Goal: Transaction & Acquisition: Obtain resource

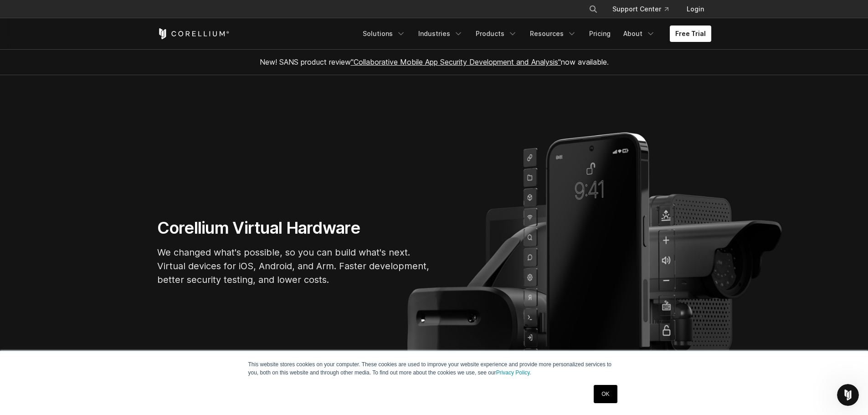
drag, startPoint x: 629, startPoint y: 151, endPoint x: 592, endPoint y: 211, distance: 69.9
click at [592, 211] on section "Corellium Virtual Hardware We changed what's possible, so you can build what's …" at bounding box center [434, 255] width 868 height 361
click at [736, 344] on section "Corellium Virtual Hardware We changed what's possible, so you can build what's …" at bounding box center [434, 255] width 868 height 361
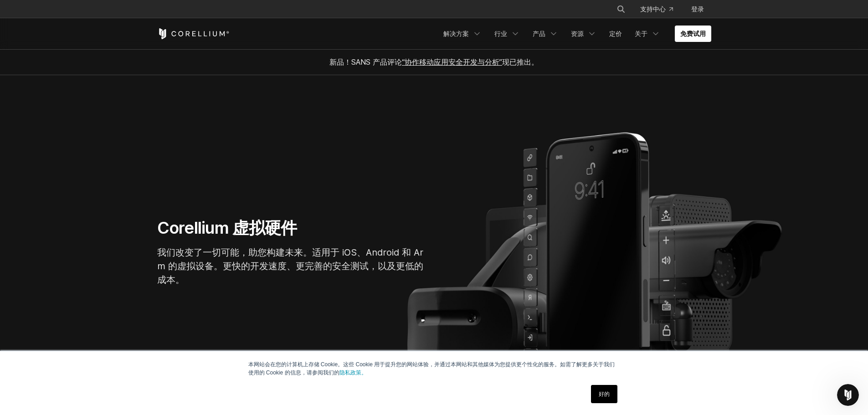
click at [715, 203] on section "Corellium 虚拟硬件 我们改变了一切可能，助您构建未来。适用于 iOS、Android 和 Arm 的虚拟设备。更快的开发速度、更完善的安全测试，以及…" at bounding box center [434, 255] width 868 height 361
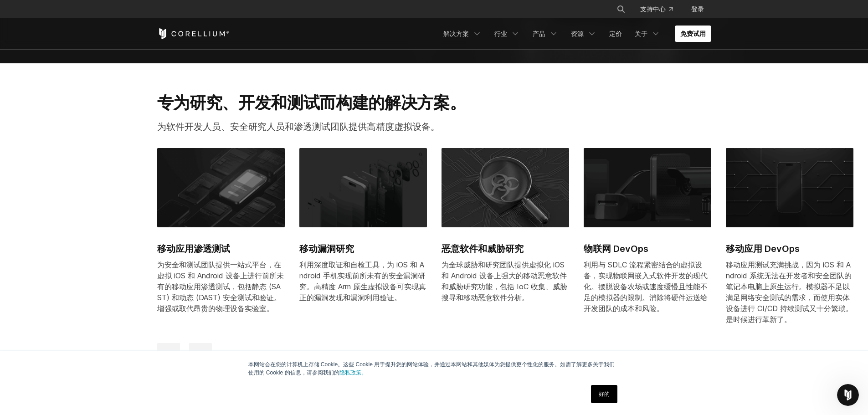
scroll to position [456, 0]
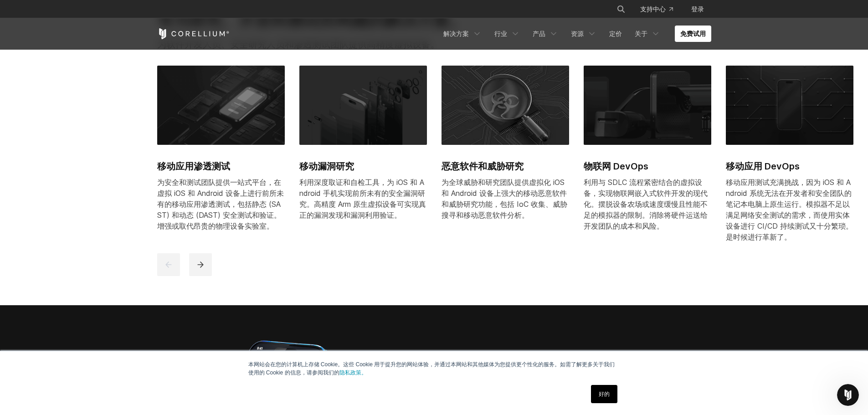
click at [730, 257] on section "专为研究、开发和测试而构建的解决方案。 为软件开发人员、安全研究人员和渗透测试团队提供高精度虚拟设备。 移动应用渗透测试 为安全和测试团队提供一站式平台，在虚…" at bounding box center [434, 143] width 868 height 325
click at [730, 266] on section "专为研究、开发和测试而构建的解决方案。 为软件开发人员、安全研究人员和渗透测试团队提供高精度虚拟设备。 移动应用渗透测试 为安全和测试团队提供一站式平台，在虚…" at bounding box center [434, 143] width 868 height 325
click at [739, 253] on link "移动应用 DevOps 移动应用测试充满挑战，因为 iOS 和 Android 系统无法在开发者和安全团队的笔记本电脑上原生运行。模拟器不足以满足网络安全测试…" at bounding box center [790, 160] width 128 height 188
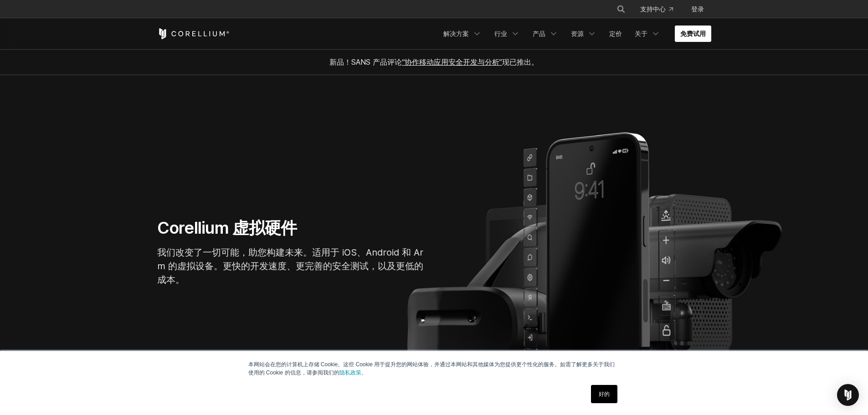
click at [699, 38] on link "免费试用" at bounding box center [693, 34] width 36 height 16
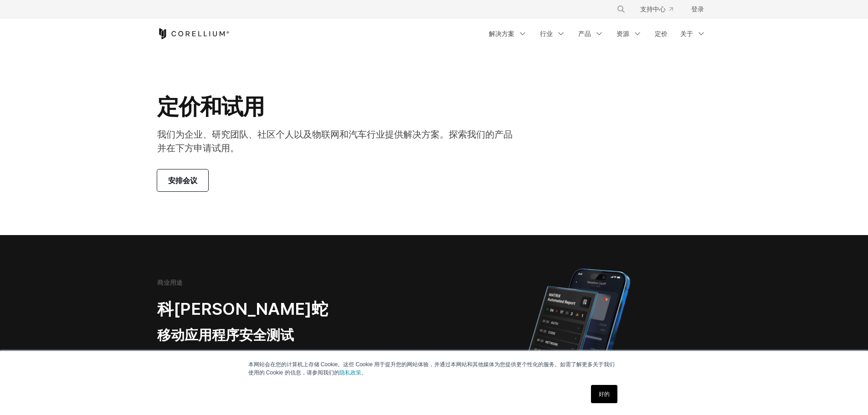
click at [542, 173] on div "定价和试用 我们为企业、研究团队、社区个人以及物联网和汽车行业提供解决方案。探索我们的产品并在下方申请试用。 安排会议" at bounding box center [434, 142] width 572 height 98
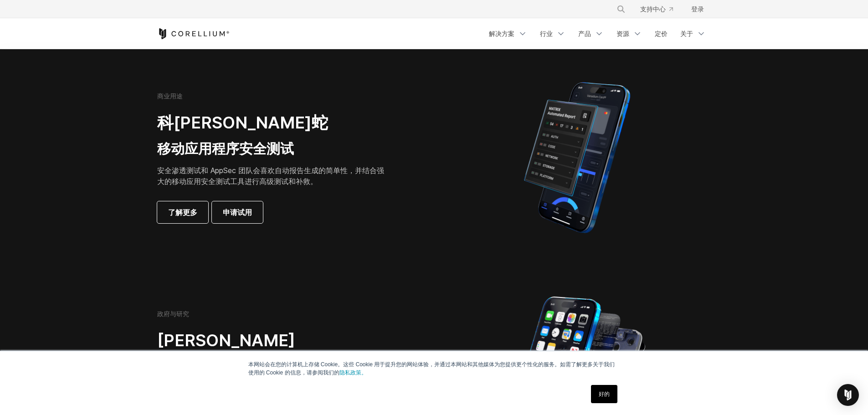
scroll to position [152, 0]
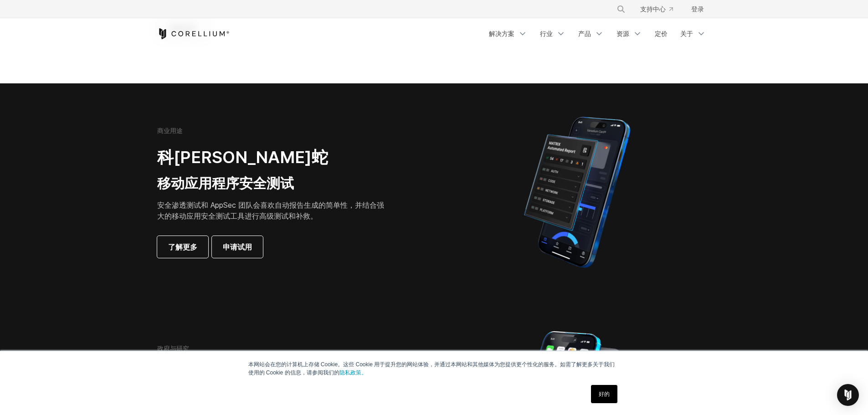
click at [400, 231] on div "商业用途 科雷利姆·蝰蛇 移动应用程序安全测试 安全渗透测试和 AppSec 团队会喜欢自动报告生成的简单性，并结合强大的移动应用安全测试工具进行高级测试和补…" at bounding box center [284, 192] width 255 height 131
click at [410, 212] on div "商业用途 科雷利姆·蝰蛇 移动应用程序安全测试 安全渗透测试和 AppSec 团队会喜欢自动报告生成的简单性，并结合强大的移动应用安全测试工具进行高级测试和补…" at bounding box center [284, 192] width 255 height 131
click at [395, 221] on div "商业用途 科雷利姆·蝰蛇 移动应用程序安全测试 安全渗透测试和 AppSec 团队会喜欢自动报告生成的简单性，并结合强大的移动应用安全测试工具进行高级测试和补…" at bounding box center [284, 192] width 255 height 131
click at [378, 245] on div "了解更多 申请试用" at bounding box center [273, 247] width 233 height 22
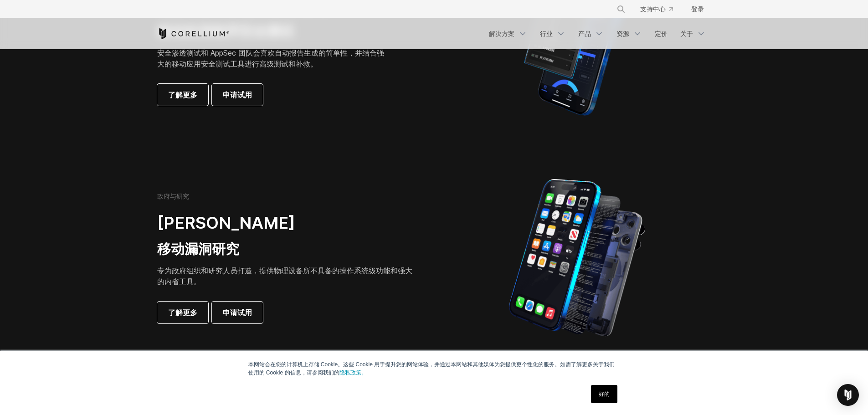
scroll to position [228, 0]
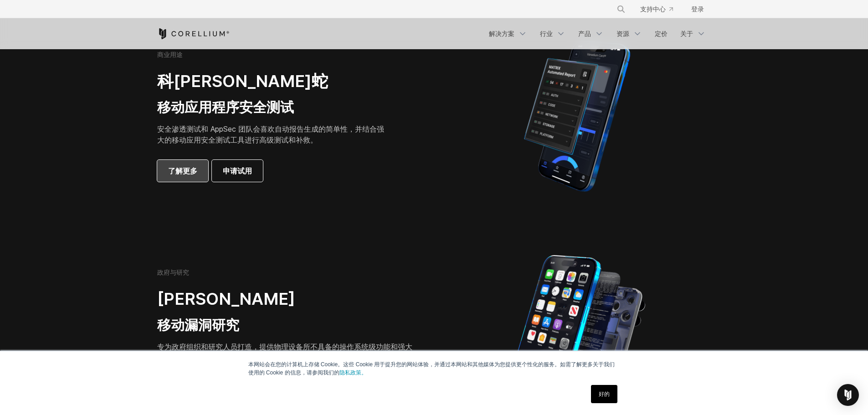
click at [180, 175] on font "了解更多" at bounding box center [182, 170] width 29 height 11
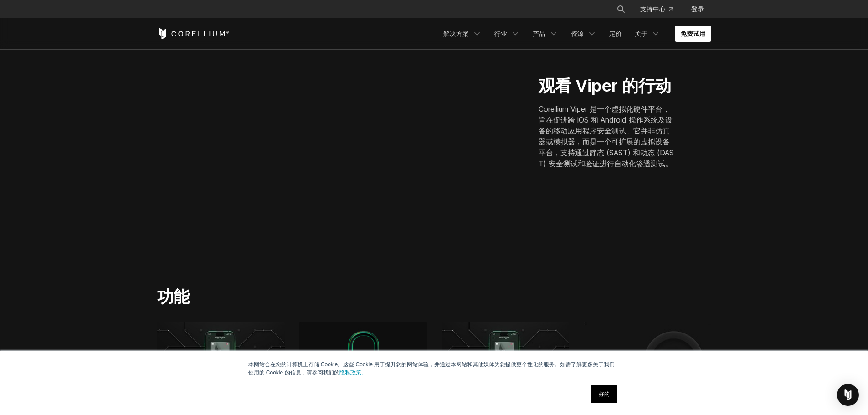
scroll to position [304, 0]
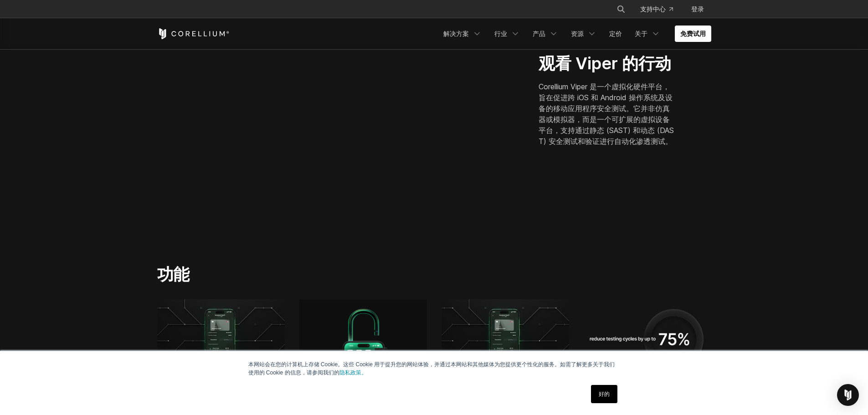
click at [593, 218] on section "观看 Viper 的行动 Corellium Viper 是一个虚拟化硬件平台，旨在促进跨 iOS 和 Android 操作系统及设备的移动应用程序安全测试。…" at bounding box center [434, 103] width 868 height 263
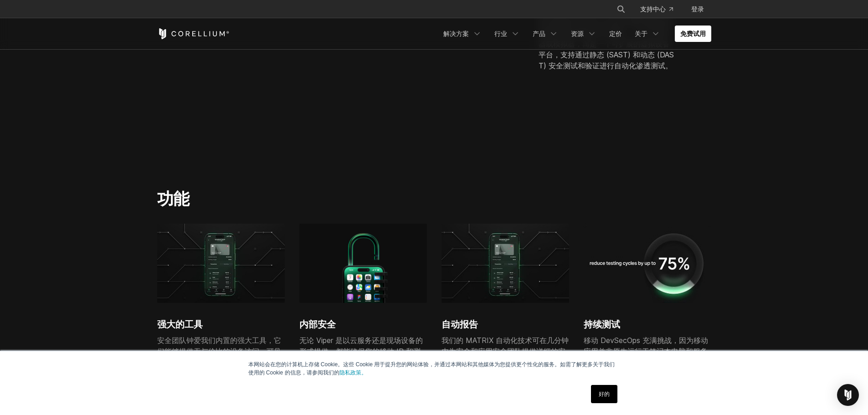
scroll to position [683, 0]
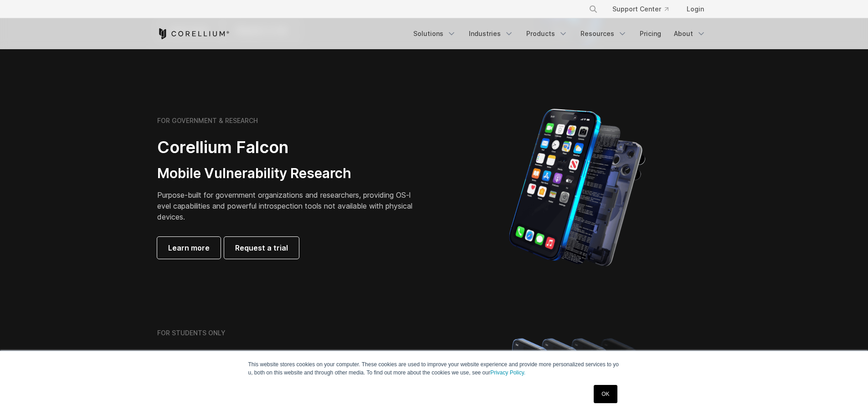
scroll to position [374, 0]
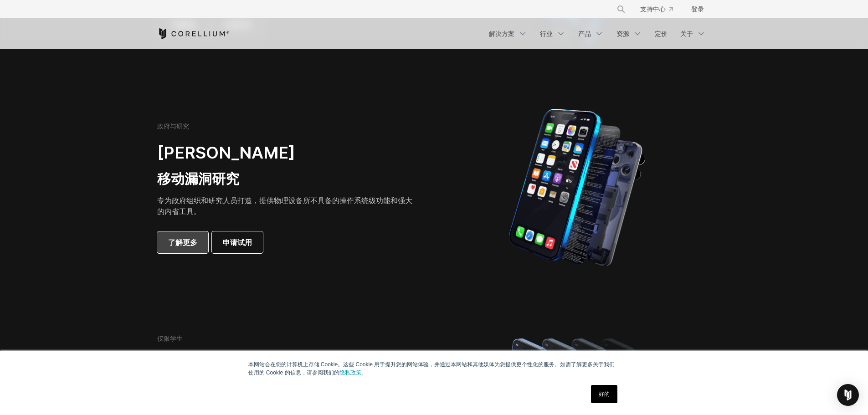
click at [180, 238] on font "了解更多" at bounding box center [182, 242] width 29 height 9
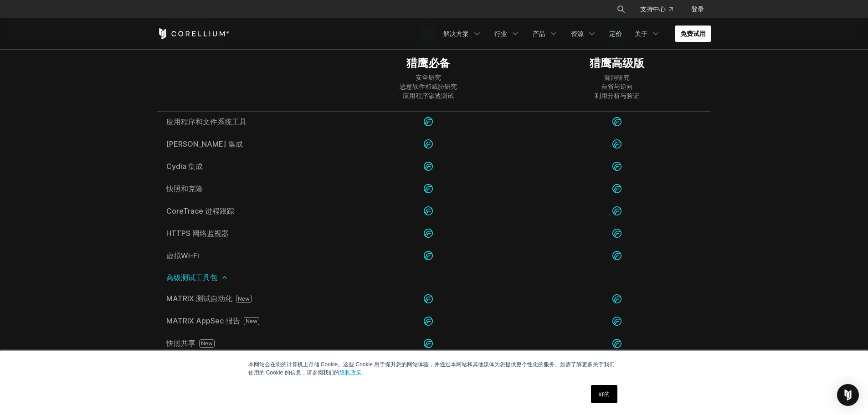
scroll to position [911, 0]
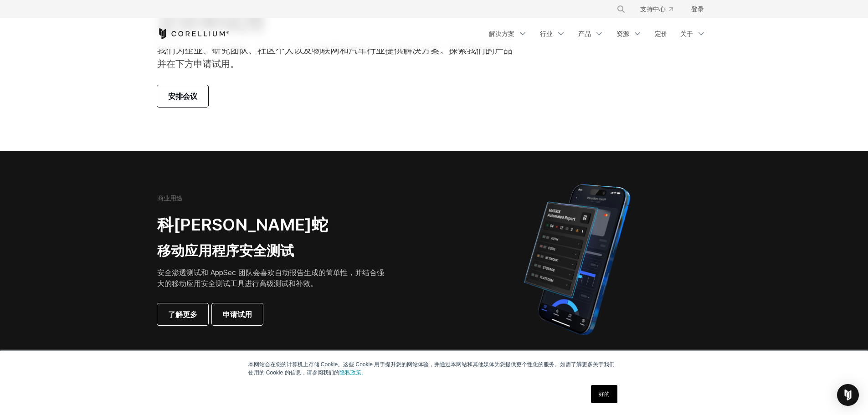
scroll to position [152, 0]
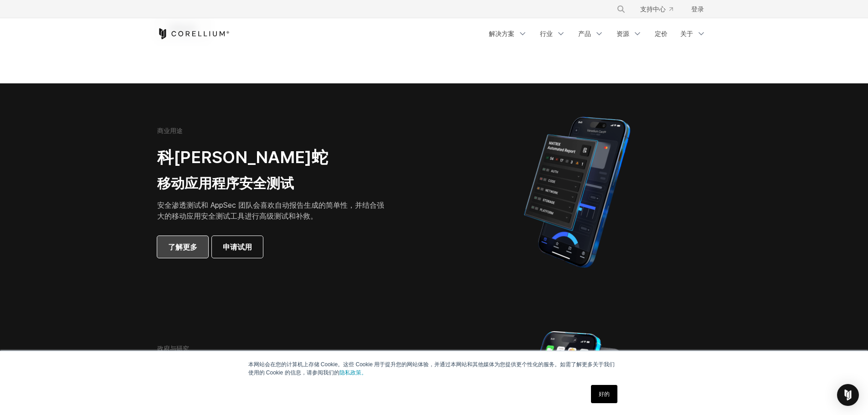
click at [185, 245] on font "了解更多" at bounding box center [182, 246] width 29 height 9
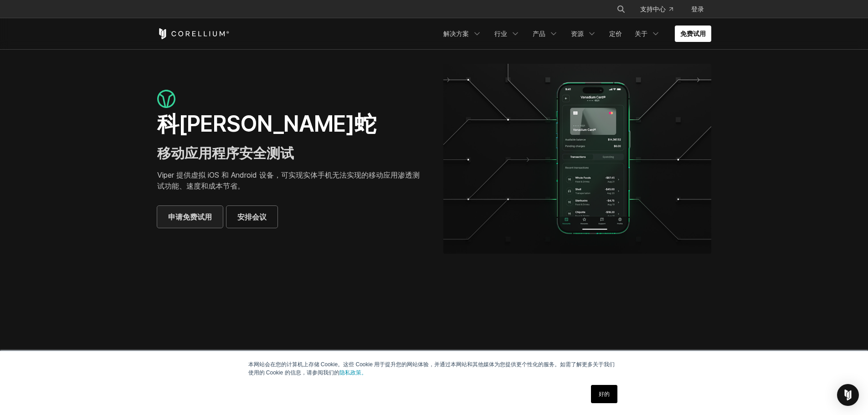
click at [181, 221] on font "申请免费试用" at bounding box center [190, 216] width 44 height 11
click at [398, 205] on div "科雷利姆·蝰蛇 移动应用程序安全测试 Viper 提供虚拟 iOS 和 Android 设备，可实现实体手机无法实现的移动应用渗透测试功能、速度和成本节省。 …" at bounding box center [291, 159] width 268 height 138
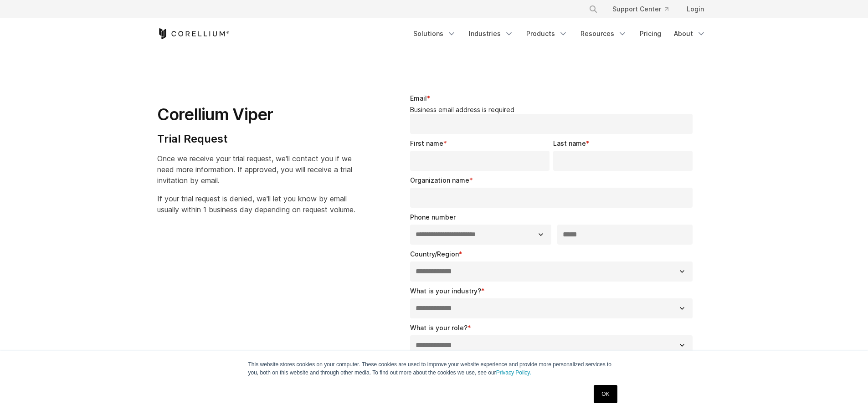
select select "**"
click at [795, 198] on section "**********" at bounding box center [434, 327] width 868 height 554
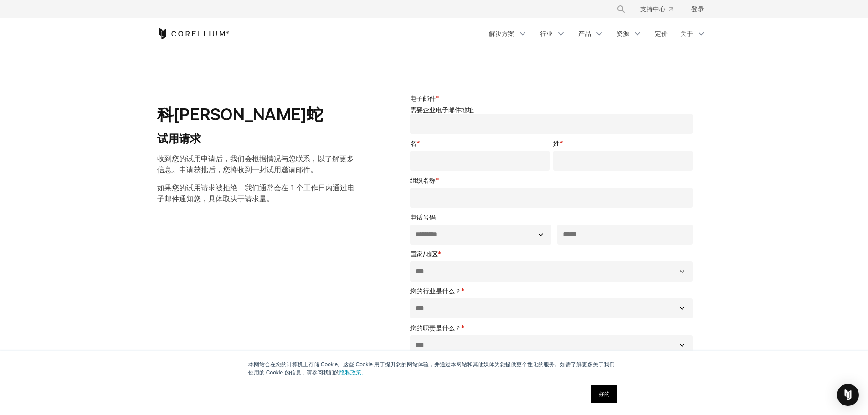
click at [333, 170] on p "收到您的试用申请后，我们会根据情况与您联系，以了解更多信息。申请获批后，您将收到一封试用邀请邮件。" at bounding box center [256, 164] width 198 height 22
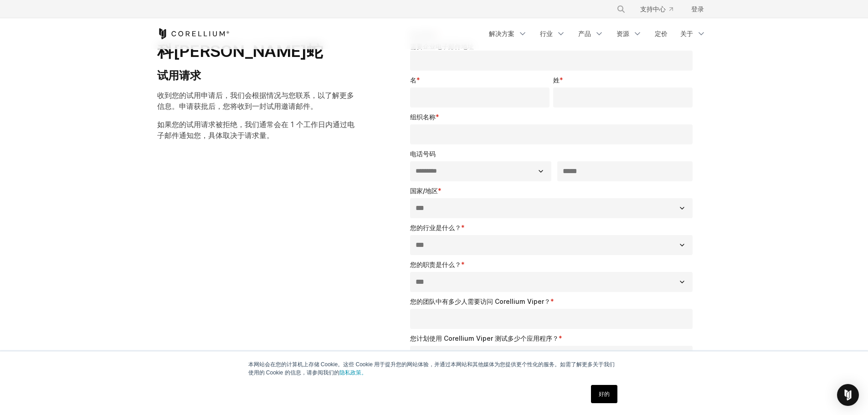
scroll to position [152, 0]
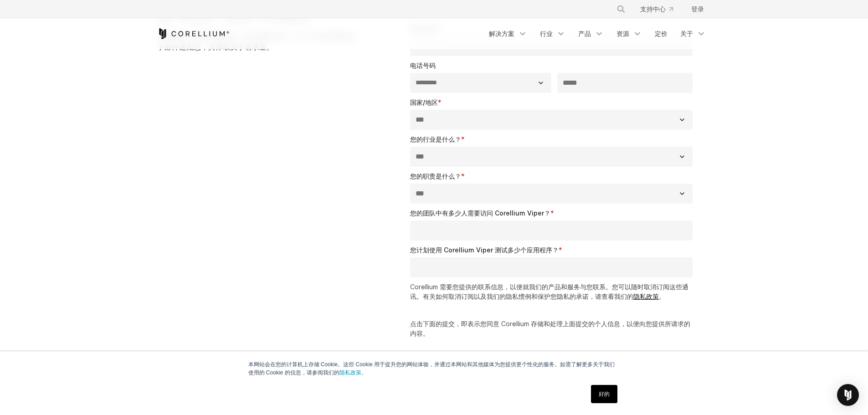
click at [350, 190] on div "**********" at bounding box center [434, 165] width 572 height 476
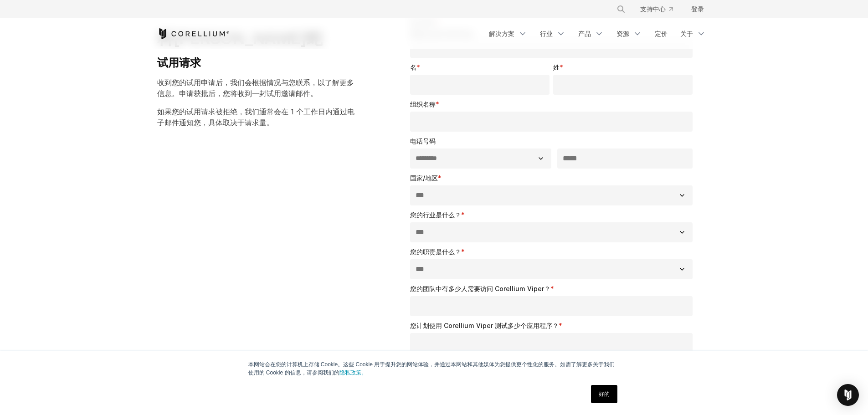
click at [341, 195] on div "**********" at bounding box center [434, 241] width 572 height 476
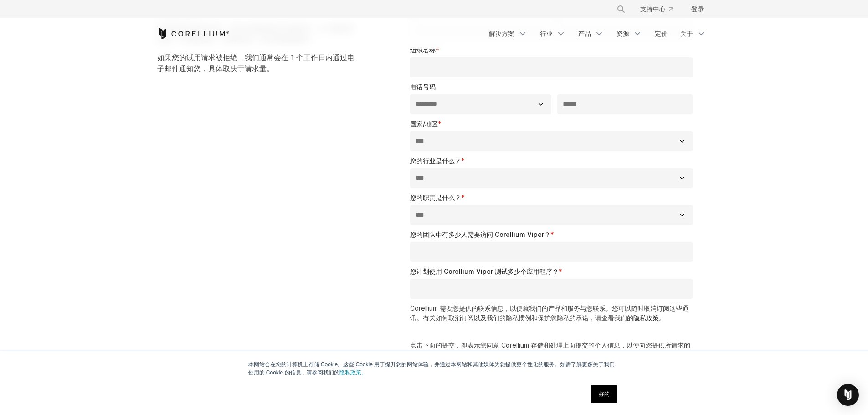
scroll to position [0, 0]
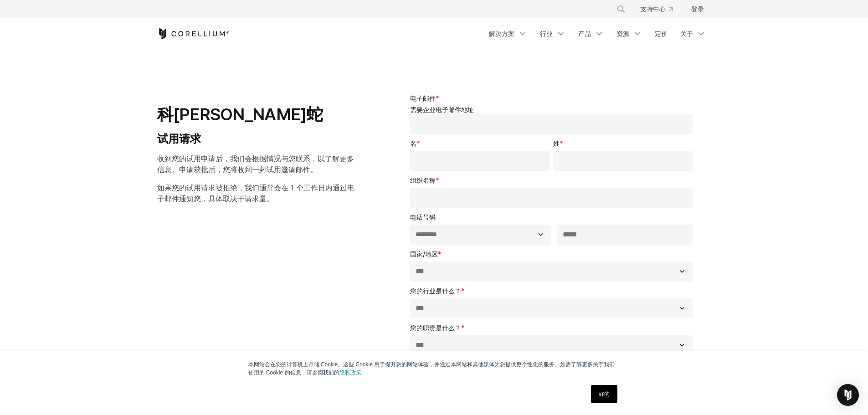
click at [357, 159] on div "科雷利姆·蝰蛇 试用请求 收到您的试用申请后，我们会根据情况与您联系，以了解更多信息。申请获批后，您将收到一封试用邀请邮件。 如果您的试用请求被拒绝，我们通常…" at bounding box center [267, 145] width 220 height 118
drag, startPoint x: 250, startPoint y: 89, endPoint x: 788, endPoint y: 44, distance: 539.5
click at [788, 44] on header "× Search our site... 支持中心 登录" at bounding box center [434, 24] width 868 height 49
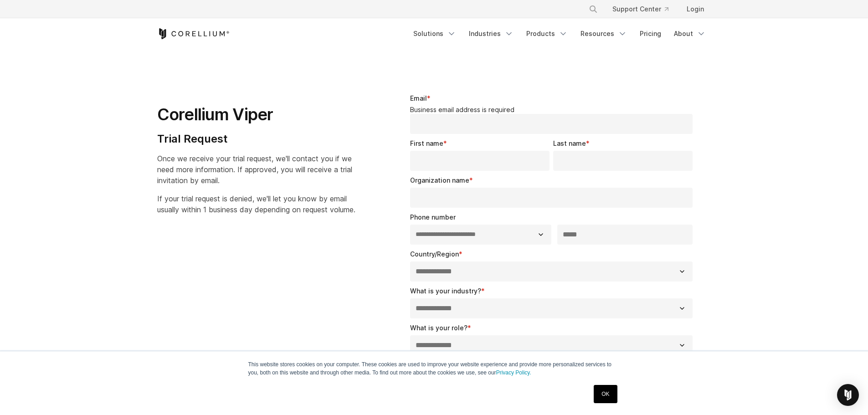
click at [148, 109] on div "Corellium Viper Trial Request Once we receive your trial request, we'll contact…" at bounding box center [267, 151] width 238 height 144
drag, startPoint x: 150, startPoint y: 110, endPoint x: 303, endPoint y: 110, distance: 152.2
click at [303, 110] on div "Corellium Viper Trial Request Once we receive your trial request, we'll contact…" at bounding box center [267, 151] width 238 height 144
copy h1 "Corellium Viper"
click at [321, 108] on h1 "Corellium Viper" at bounding box center [256, 114] width 198 height 21
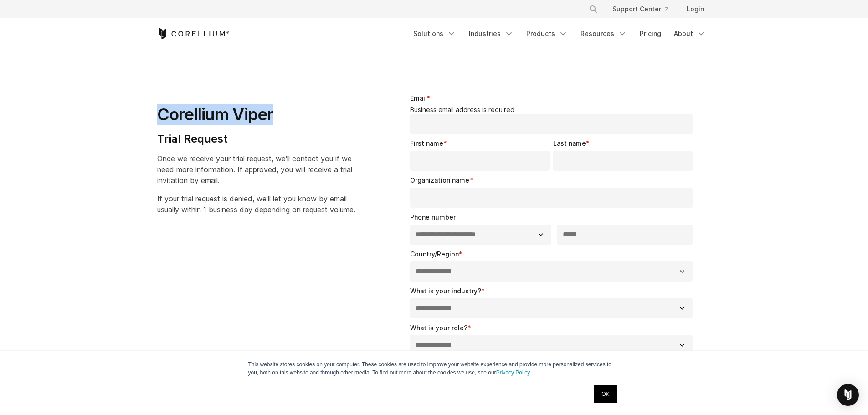
drag, startPoint x: 148, startPoint y: 107, endPoint x: 347, endPoint y: 114, distance: 199.3
click at [347, 114] on div "Corellium Viper Trial Request Once we receive your trial request, we'll contact…" at bounding box center [267, 151] width 238 height 144
click at [347, 76] on section "**********" at bounding box center [434, 327] width 868 height 554
